Goal: Check status

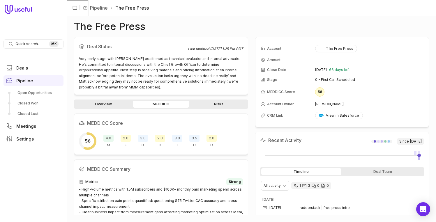
scroll to position [306, 0]
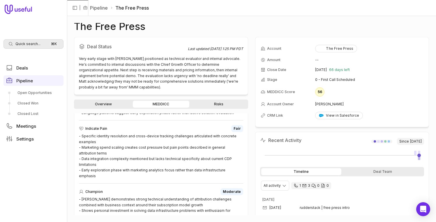
click at [41, 43] on div "Quick search... ⌘ K" at bounding box center [33, 43] width 60 height 9
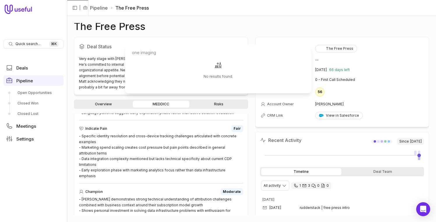
click at [142, 50] on input "one imaging" at bounding box center [218, 53] width 182 height 12
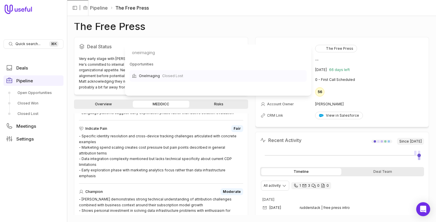
type input "oneimaging"
click at [166, 74] on span "Closed Lost" at bounding box center [172, 76] width 21 height 7
